Goal: Task Accomplishment & Management: Manage account settings

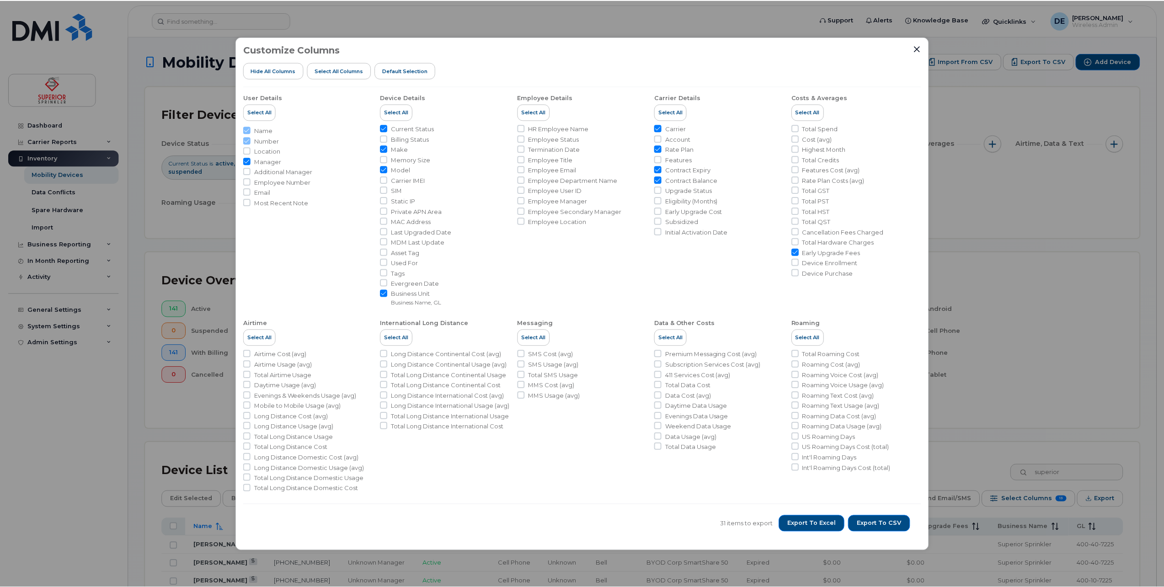
scroll to position [379, 0]
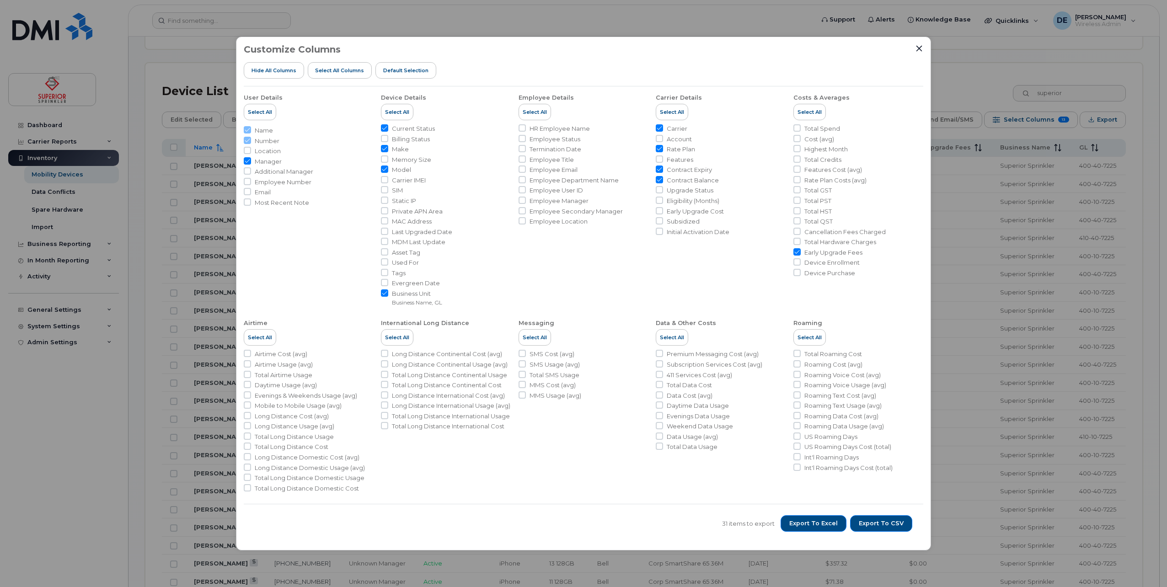
click at [926, 47] on div "Customize Columns Hide All Columns Select all Columns Default Selection User De…" at bounding box center [583, 294] width 695 height 514
click at [922, 45] on div at bounding box center [919, 48] width 8 height 8
click at [916, 48] on icon "Close" at bounding box center [918, 48] width 7 height 7
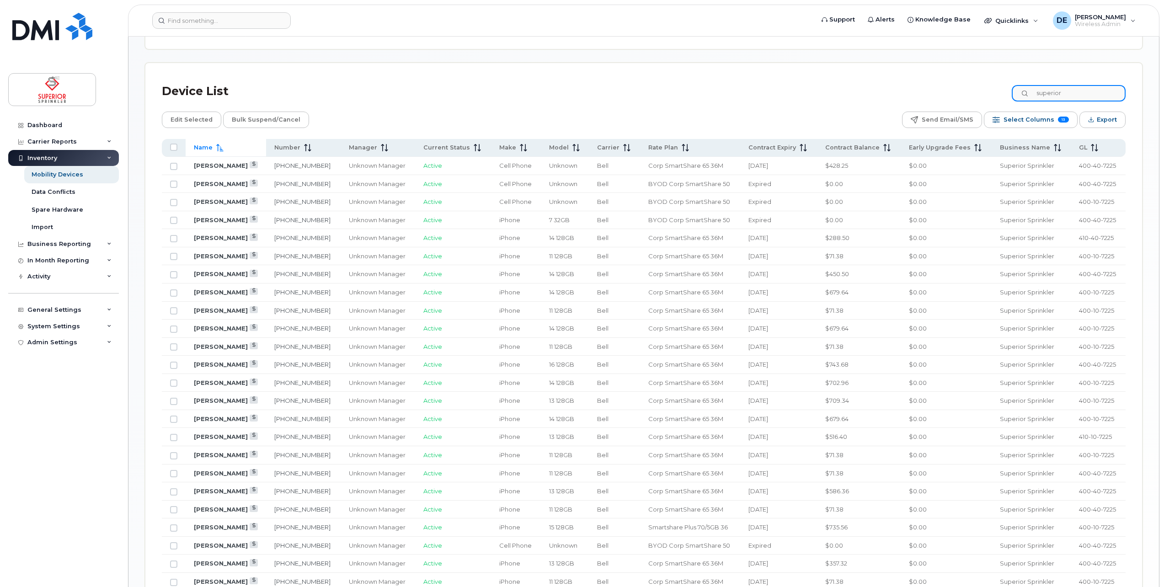
drag, startPoint x: 1082, startPoint y: 95, endPoint x: 1009, endPoint y: 91, distance: 72.8
click at [1009, 91] on div "Device List superior" at bounding box center [644, 92] width 964 height 24
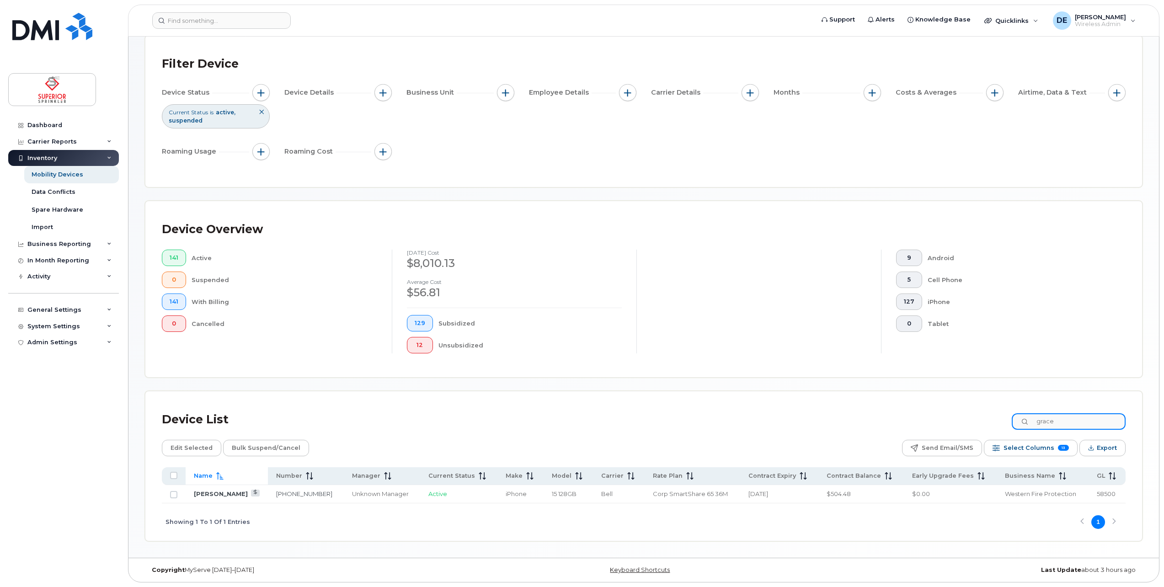
scroll to position [49, 0]
type input "grace"
click at [205, 495] on link "[PERSON_NAME]" at bounding box center [221, 495] width 54 height 7
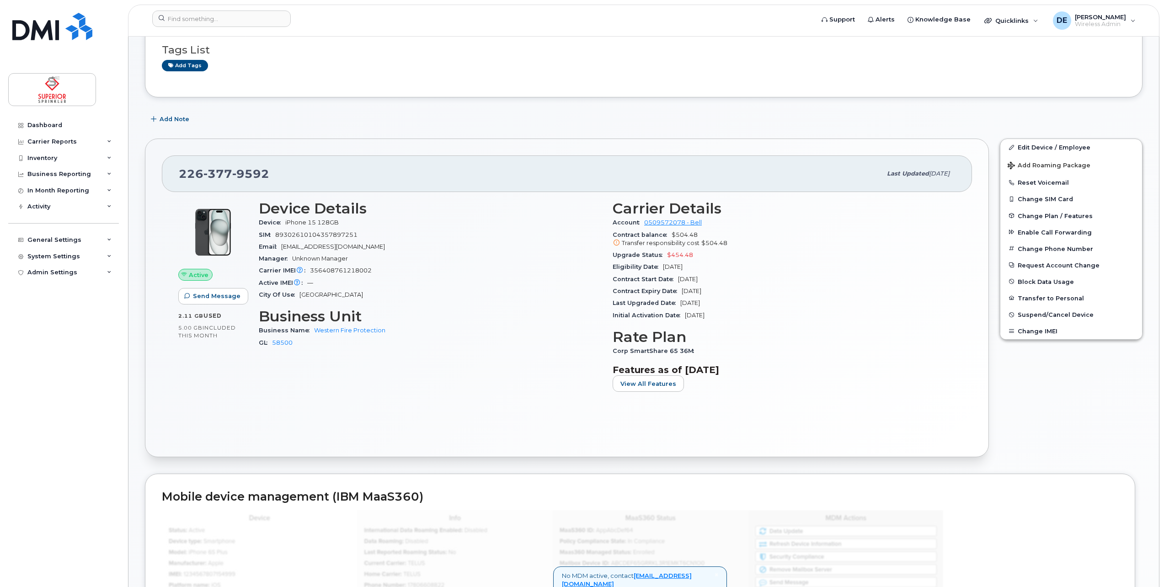
scroll to position [137, 0]
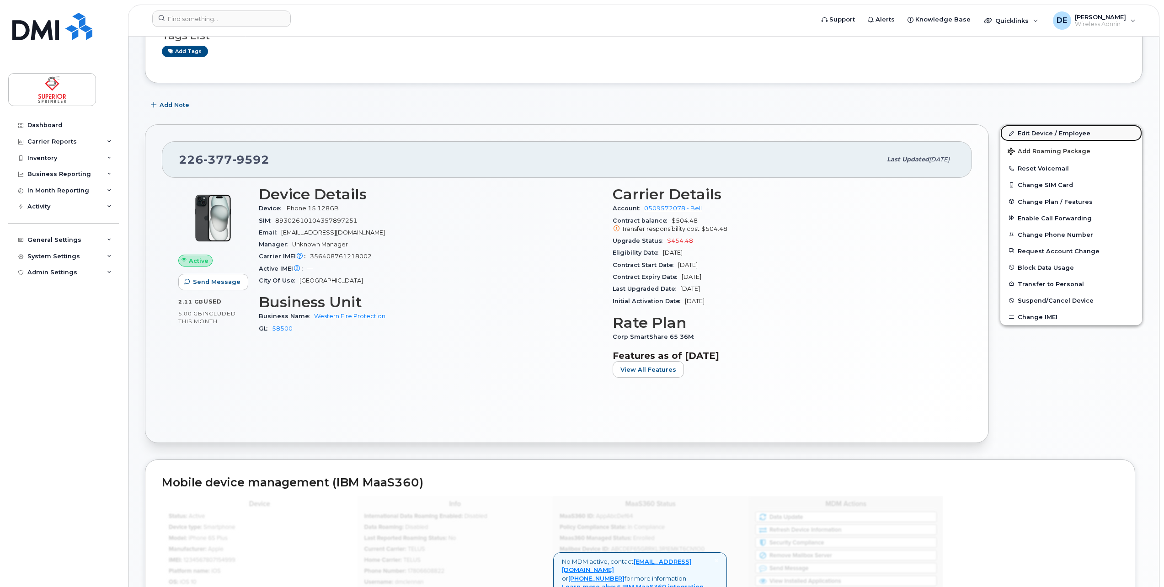
click at [1055, 133] on link "Edit Device / Employee" at bounding box center [1071, 133] width 142 height 16
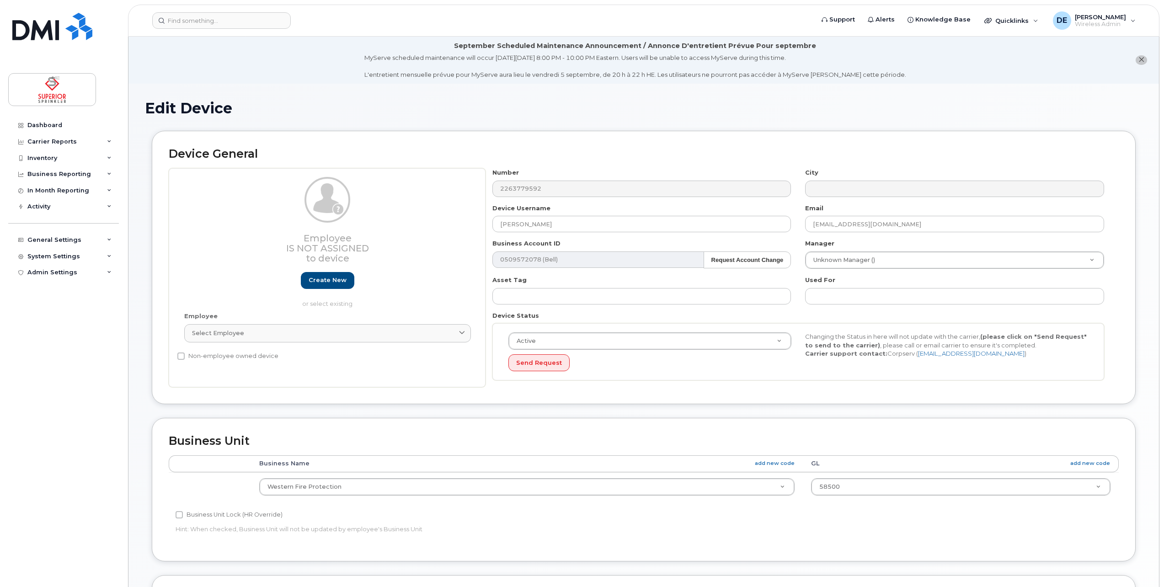
select select "33437836"
select select "33951708"
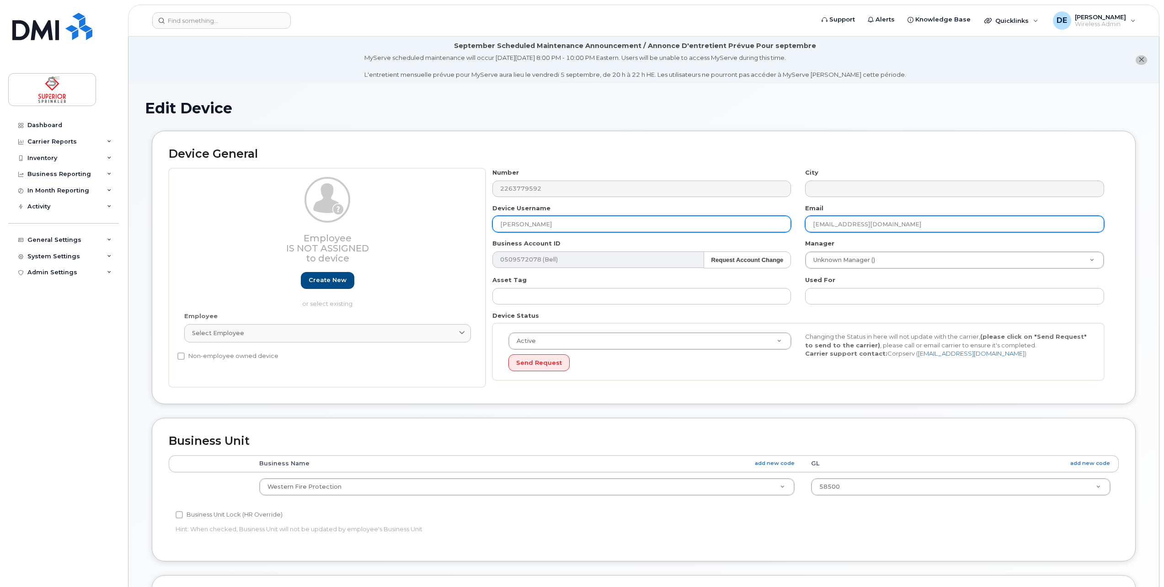
drag, startPoint x: 912, startPoint y: 224, endPoint x: 786, endPoint y: 218, distance: 125.8
click at [786, 218] on div "Number 2263779592 City Device Username Grace Lowe Email gkring@westernfire.ca B…" at bounding box center [799, 277] width 626 height 219
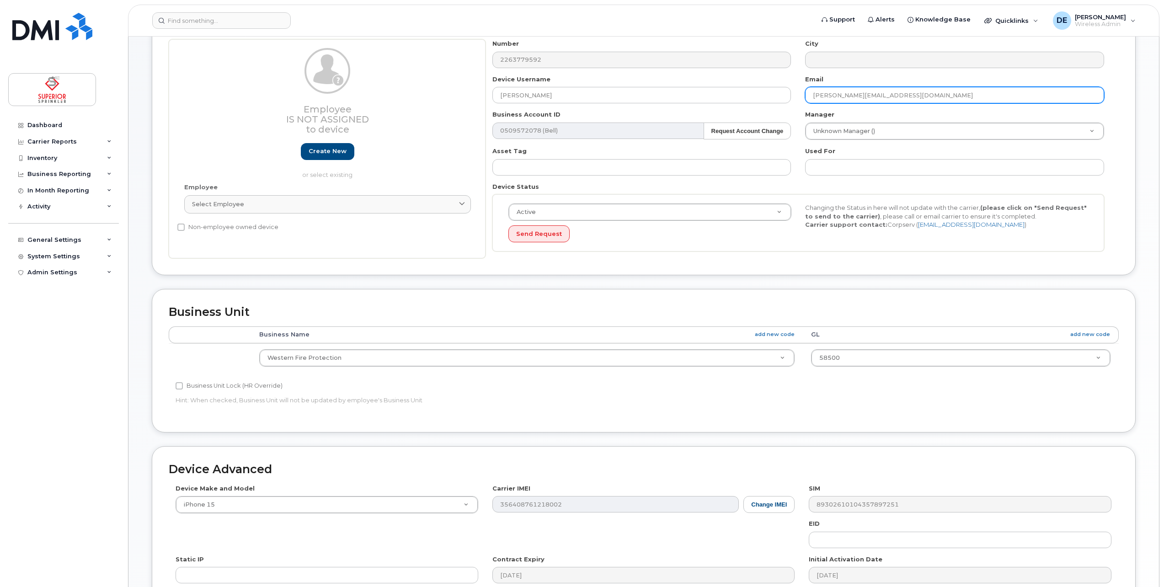
scroll to position [137, 0]
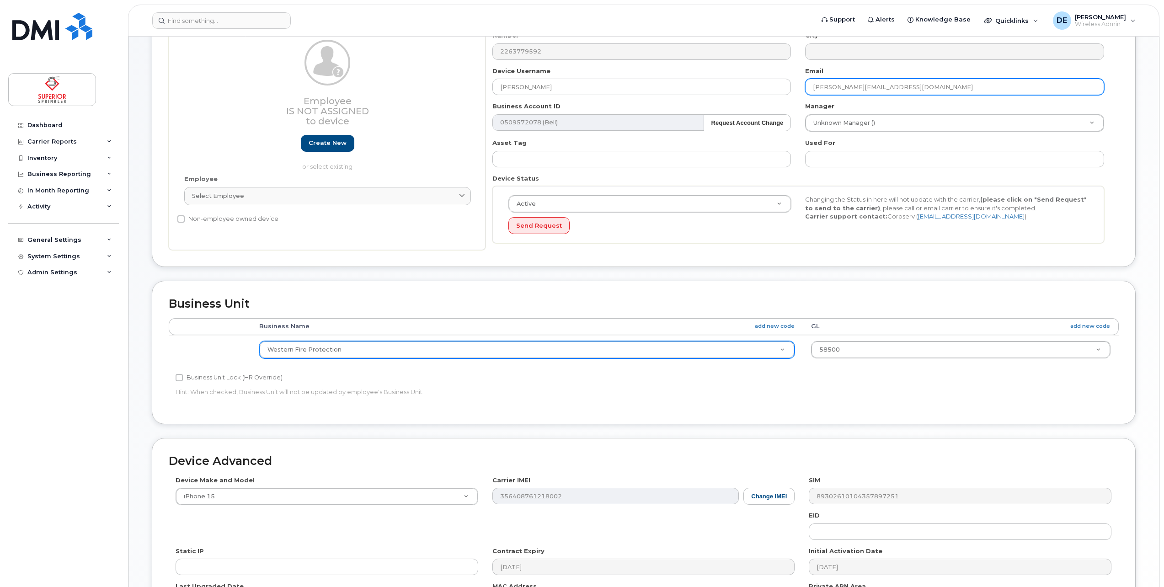
type input "[PERSON_NAME][EMAIL_ADDRESS][DOMAIN_NAME]"
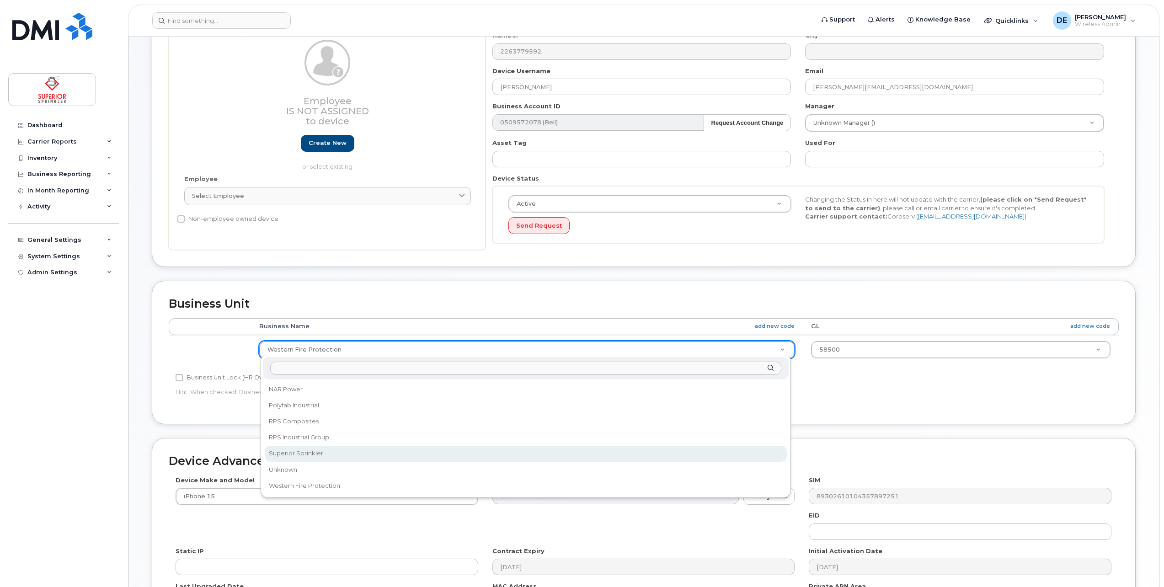
select select "33437835"
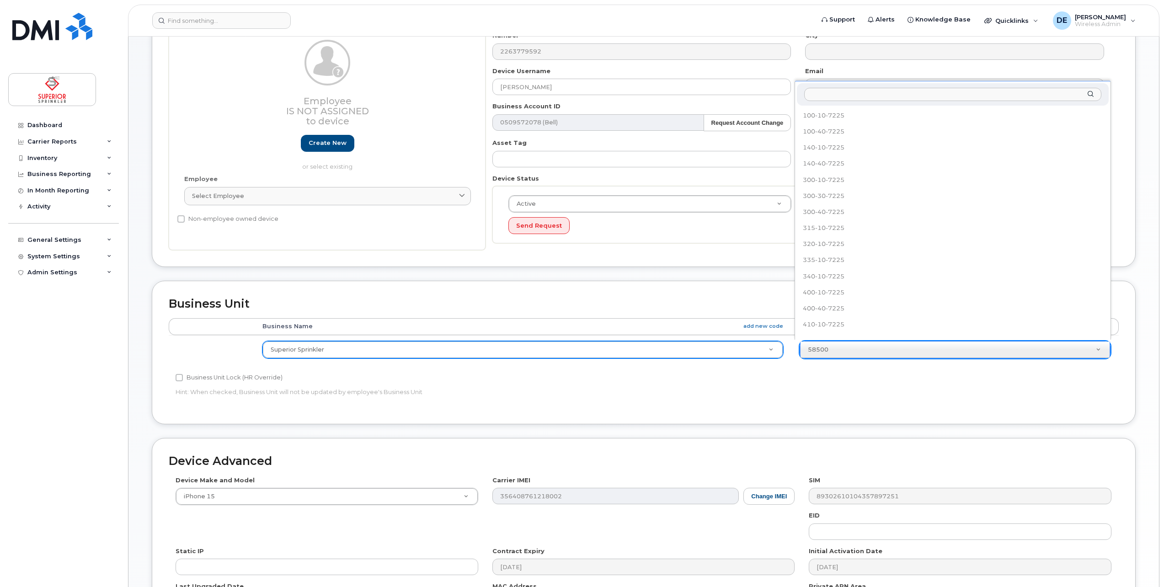
scroll to position [56, 0]
select select "33437843"
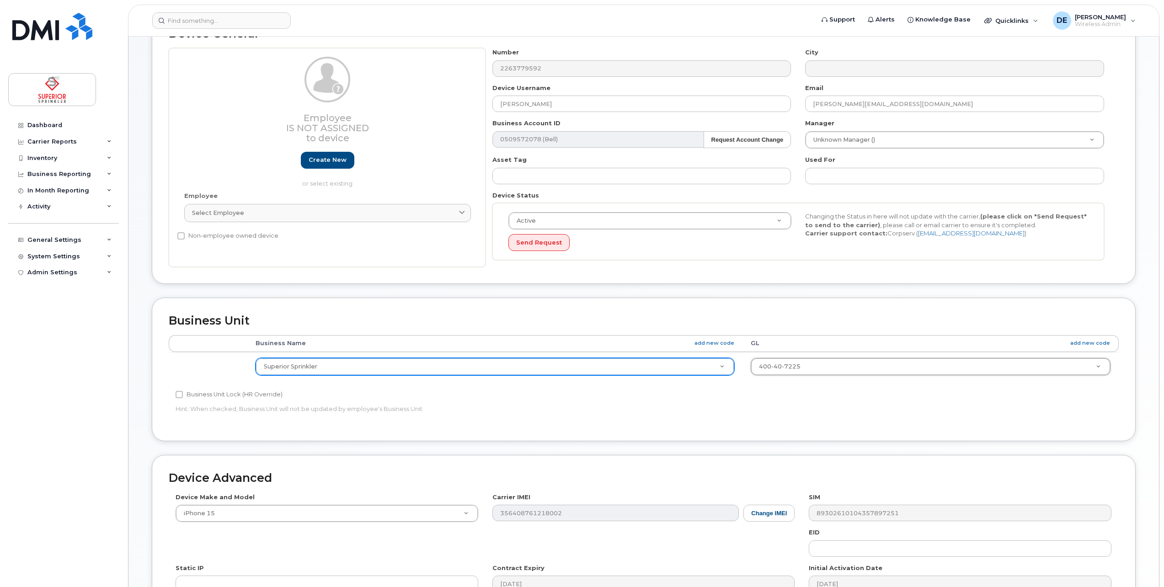
scroll to position [257, 0]
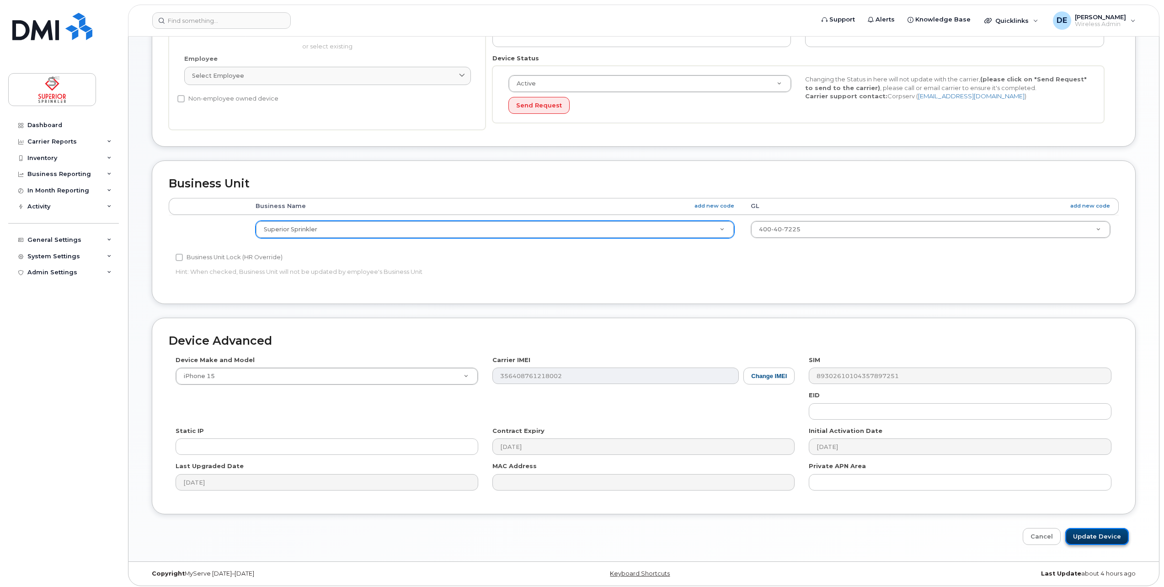
click at [1093, 528] on input "Update Device" at bounding box center [1097, 536] width 64 height 17
type input "Saving..."
